Goal: Information Seeking & Learning: Learn about a topic

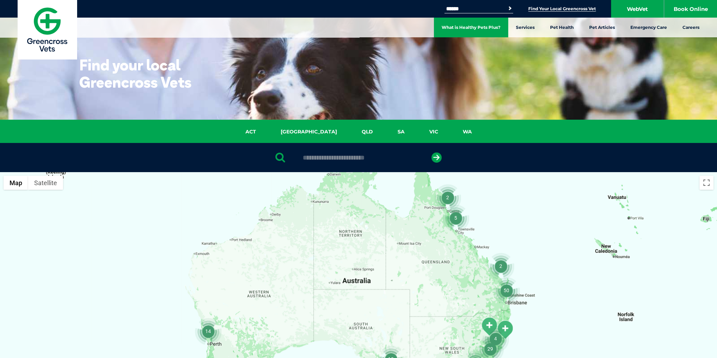
click at [485, 23] on link "What is Healthy Pets Plus?" at bounding box center [471, 28] width 74 height 20
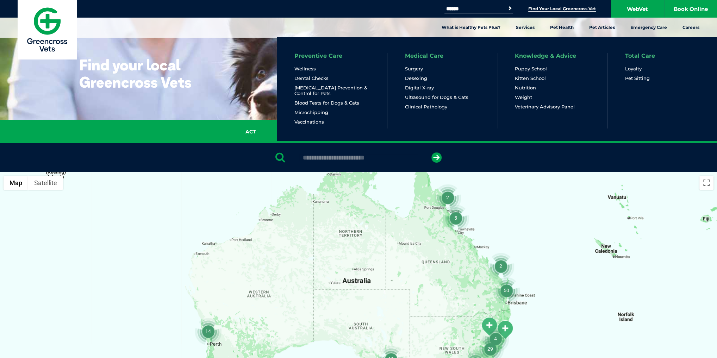
click at [538, 68] on link "Puppy School" at bounding box center [531, 69] width 32 height 6
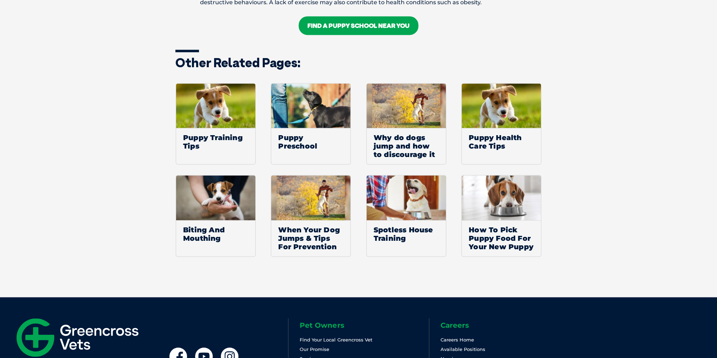
scroll to position [1070, 0]
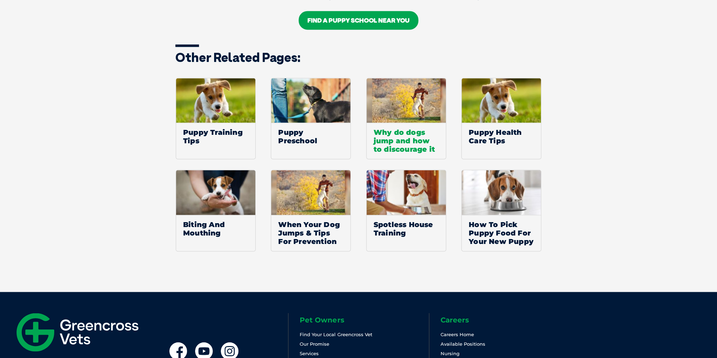
click at [384, 126] on span "Why do dogs jump and how to discourage it" at bounding box center [405, 140] width 79 height 36
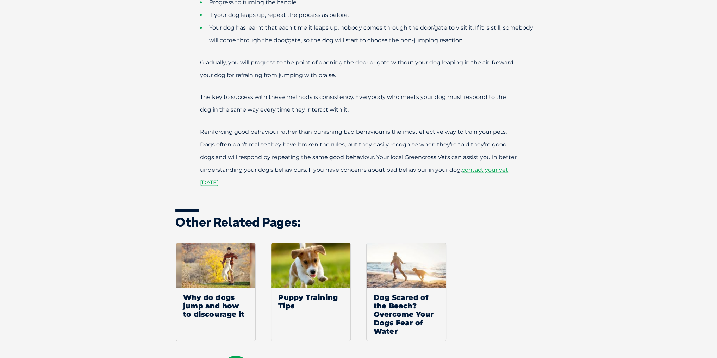
scroll to position [732, 0]
